Goal: Task Accomplishment & Management: Use online tool/utility

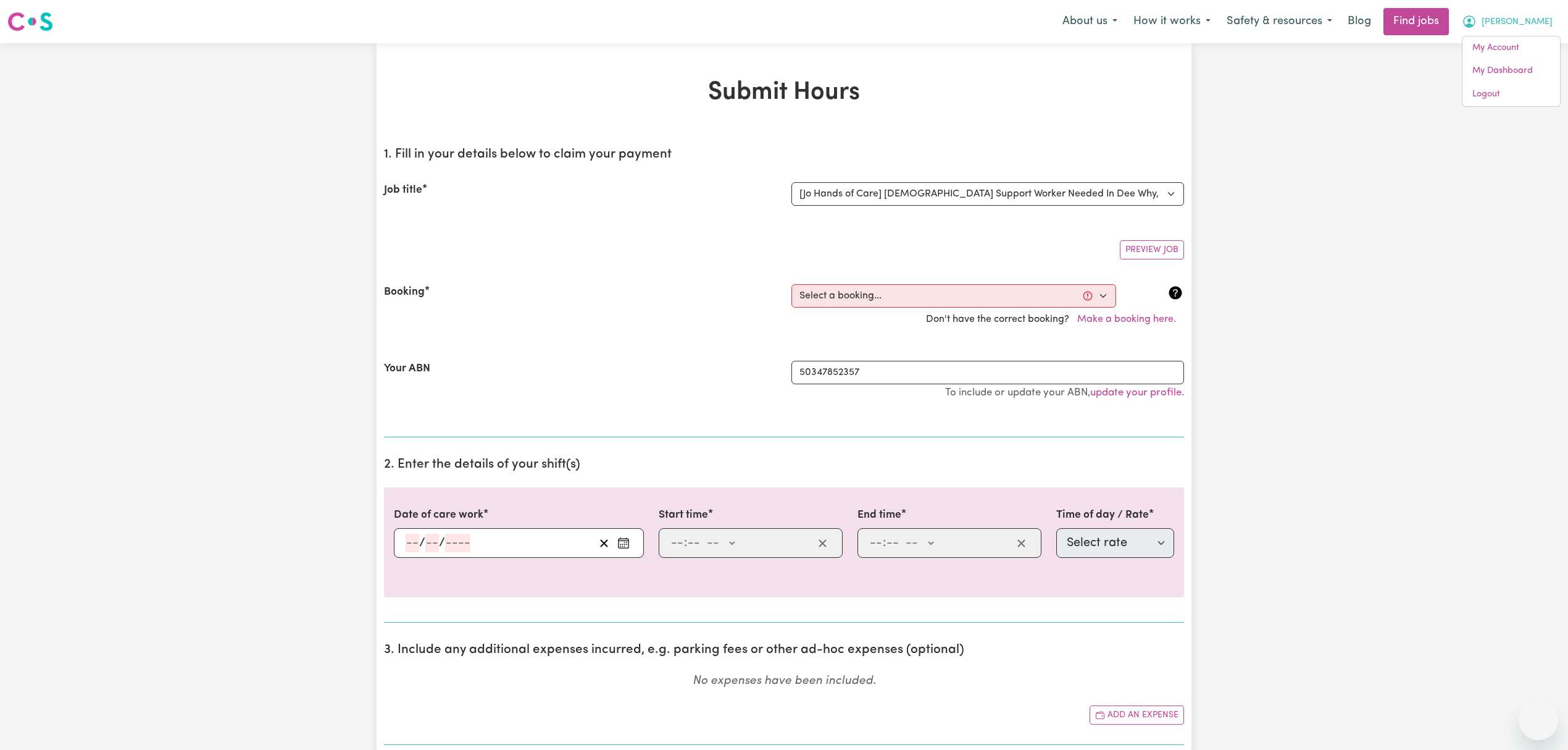
select select "15202"
click at [1518, 96] on link "Logout" at bounding box center [1511, 94] width 98 height 24
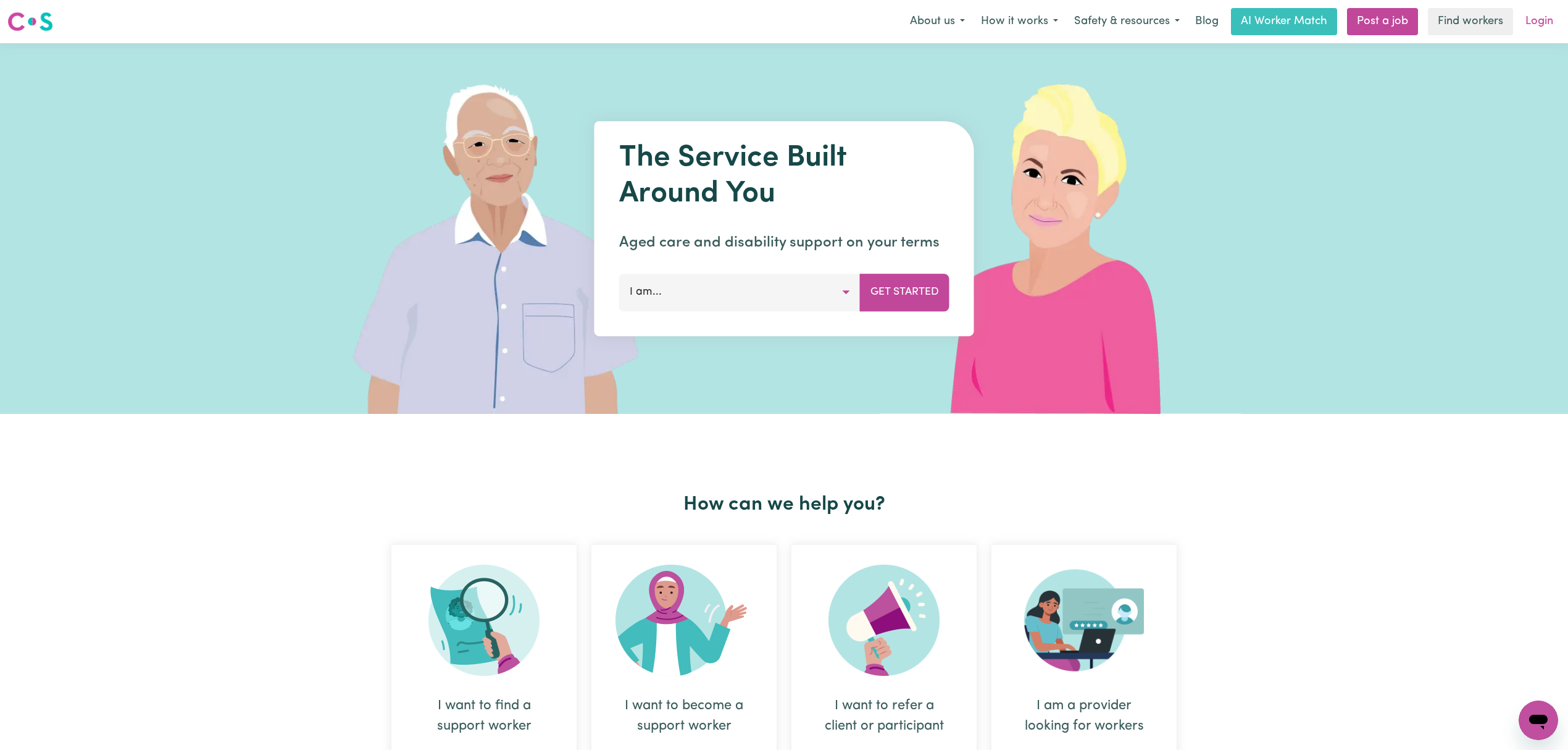
click at [1534, 18] on link "Login" at bounding box center [1539, 21] width 42 height 27
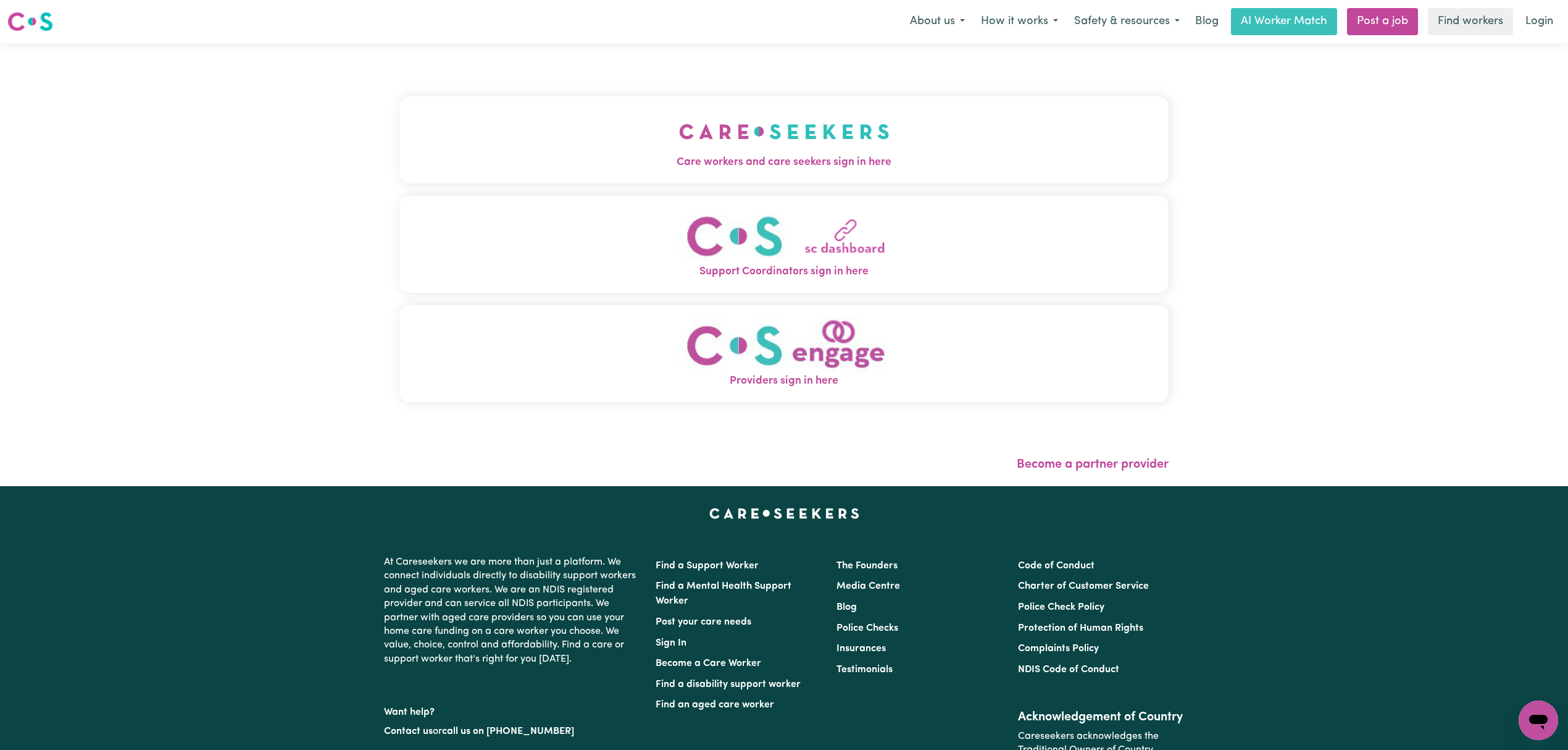
click at [544, 116] on button "Care workers and care seekers sign in here" at bounding box center [783, 139] width 769 height 86
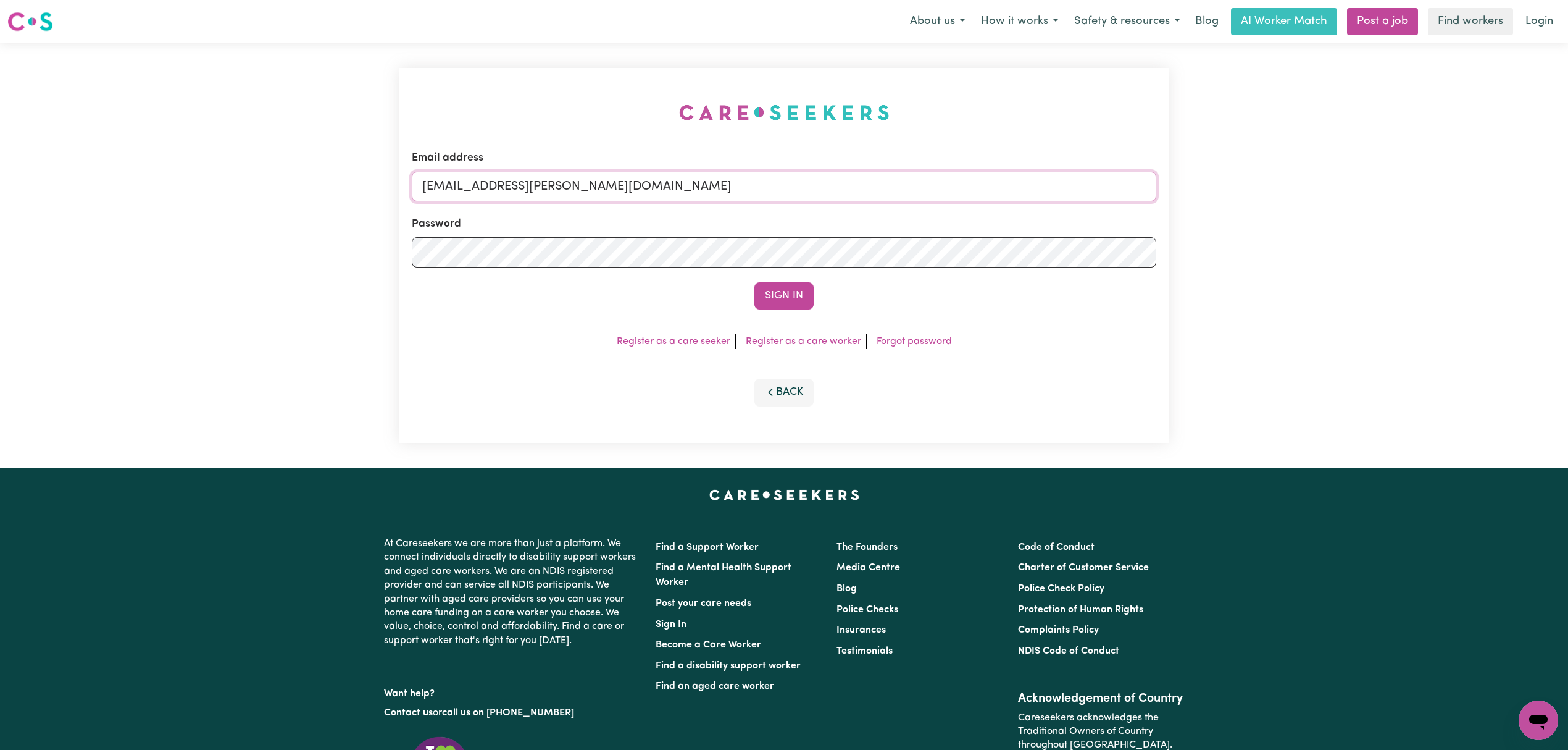
click at [505, 187] on input "[EMAIL_ADDRESS][PERSON_NAME][DOMAIN_NAME]" at bounding box center [783, 187] width 744 height 30
drag, startPoint x: 489, startPoint y: 185, endPoint x: 840, endPoint y: 201, distance: 351.4
click at [840, 201] on input "[EMAIL_ADDRESS][PERSON_NAME][DOMAIN_NAME]" at bounding box center [783, 187] width 744 height 30
type input "[EMAIL_ADDRESS][PERSON_NAME][DOMAIN_NAME]"
click at [788, 301] on button "Sign In" at bounding box center [783, 295] width 59 height 27
